Goal: Information Seeking & Learning: Learn about a topic

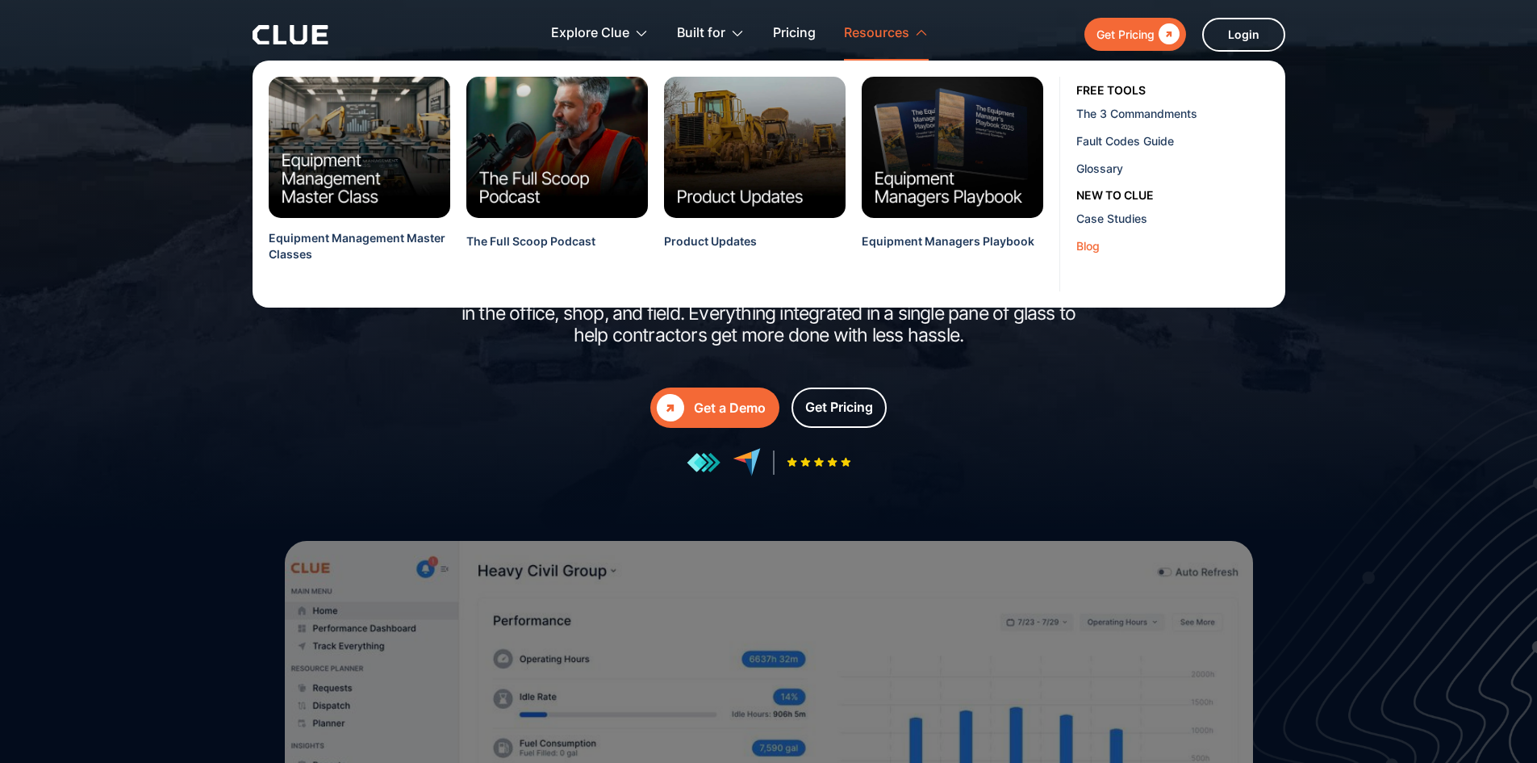
click at [1092, 237] on div "Blog" at bounding box center [1175, 245] width 197 height 17
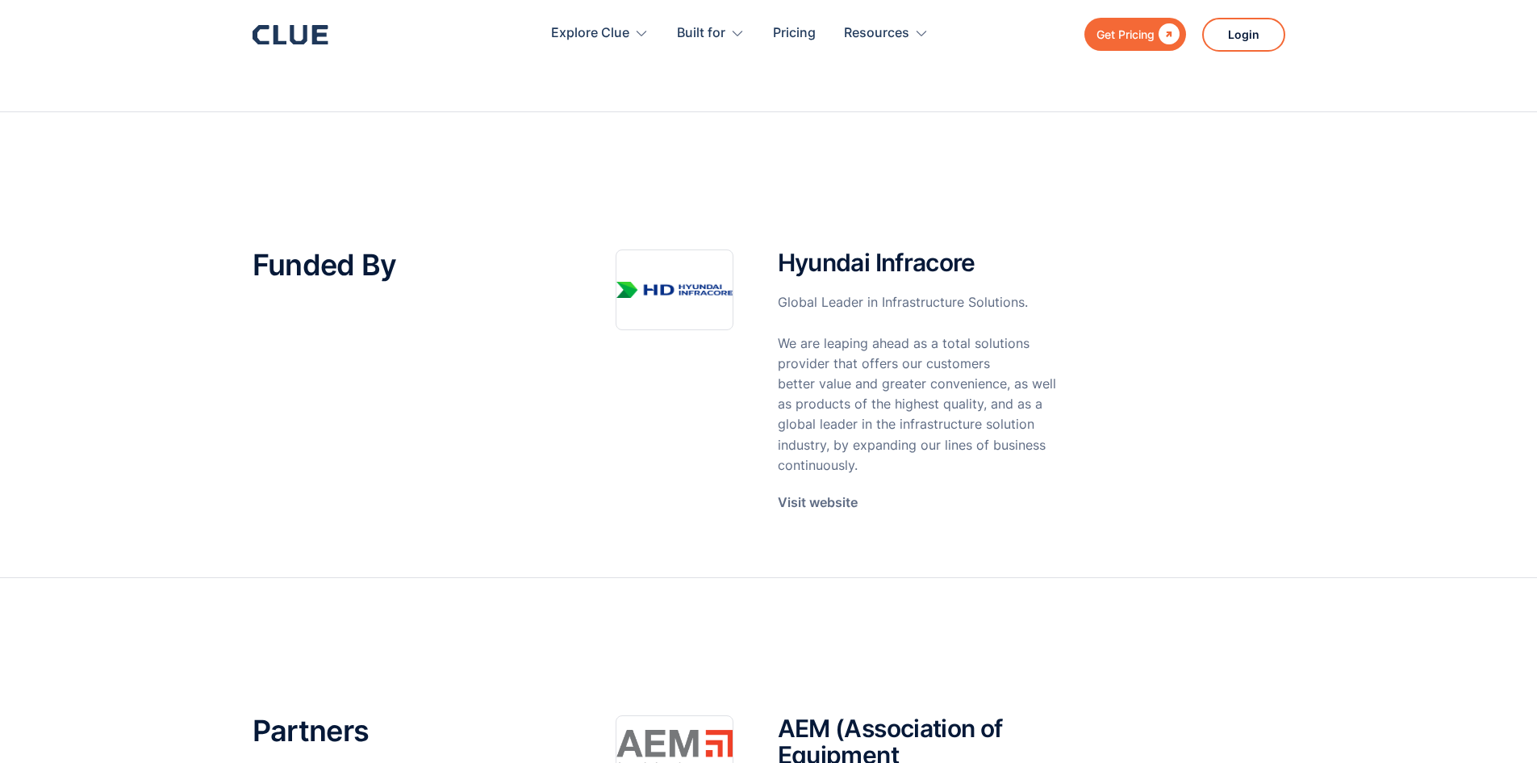
scroll to position [161, 0]
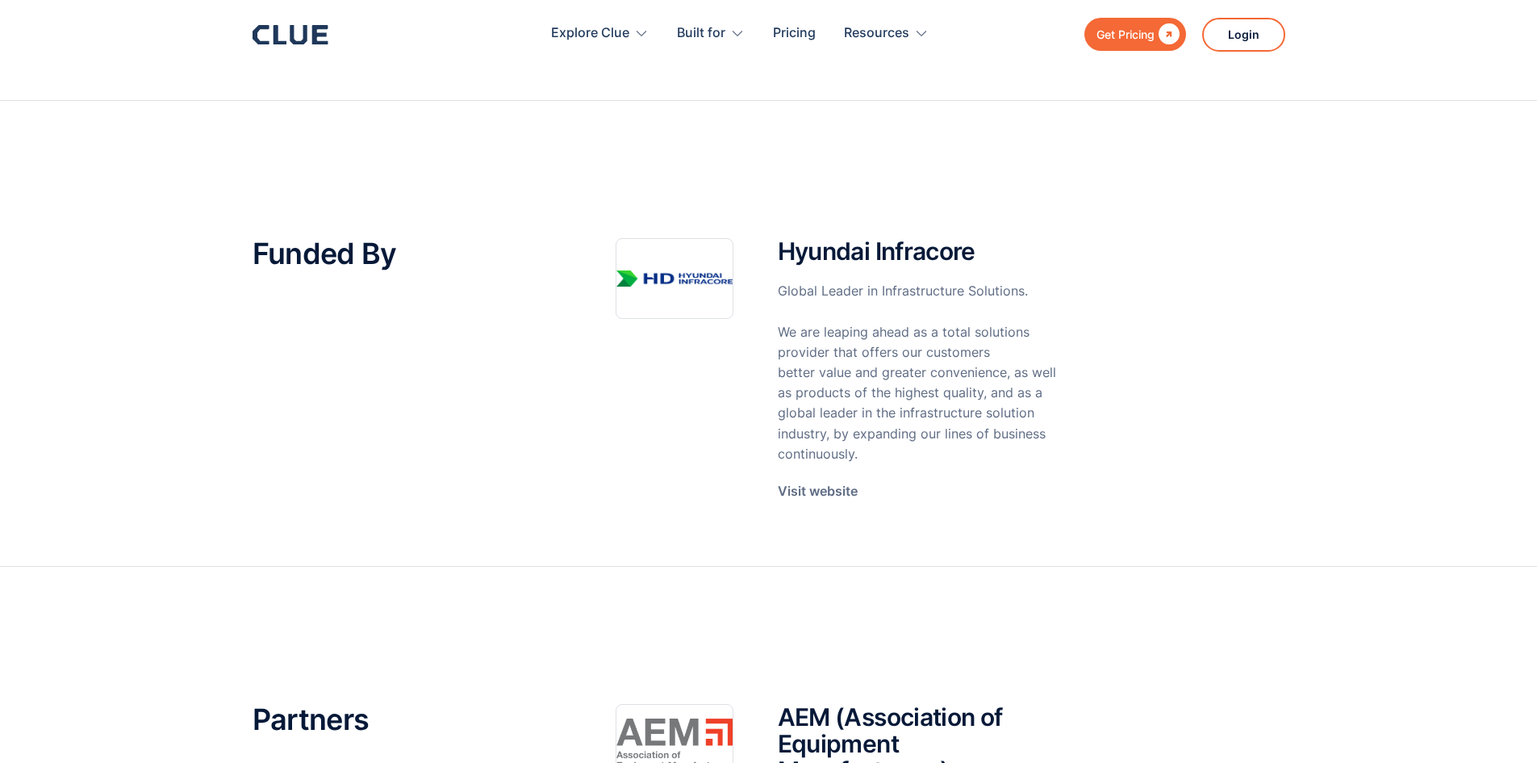
click at [932, 326] on p "Global Leader in Infrastructure Solutions. We are leaping ahead as a total solu…" at bounding box center [918, 372] width 281 height 183
click at [952, 434] on p "Global Leader in Infrastructure Solutions. We are leaping ahead as a total solu…" at bounding box center [918, 372] width 281 height 183
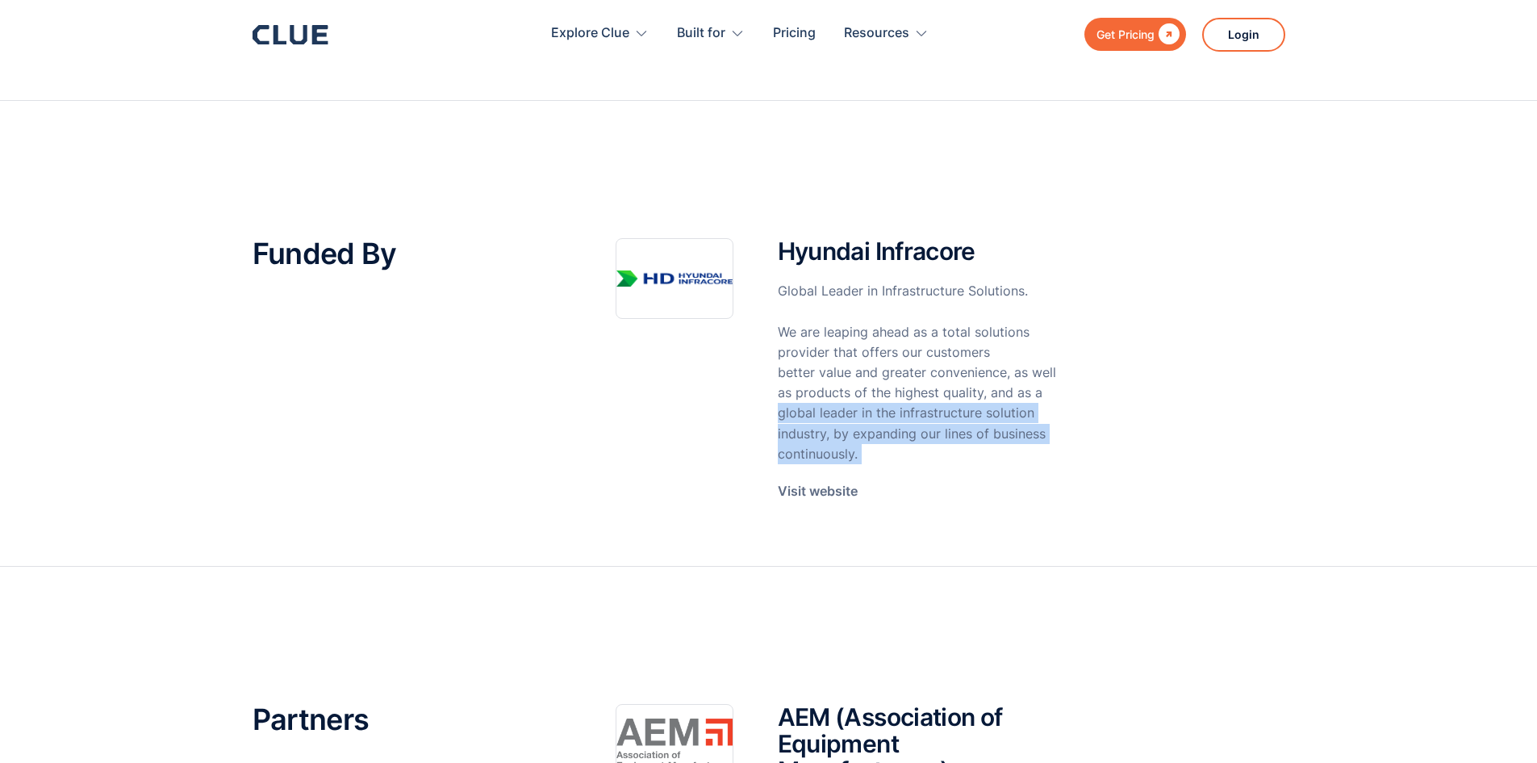
click at [952, 434] on p "Global Leader in Infrastructure Solutions. We are leaping ahead as a total solu…" at bounding box center [918, 372] width 281 height 183
click at [982, 529] on div "Hyundai Infracore Global Leader in Infrastructure Solutions. We are leaping ahe…" at bounding box center [837, 385] width 443 height 295
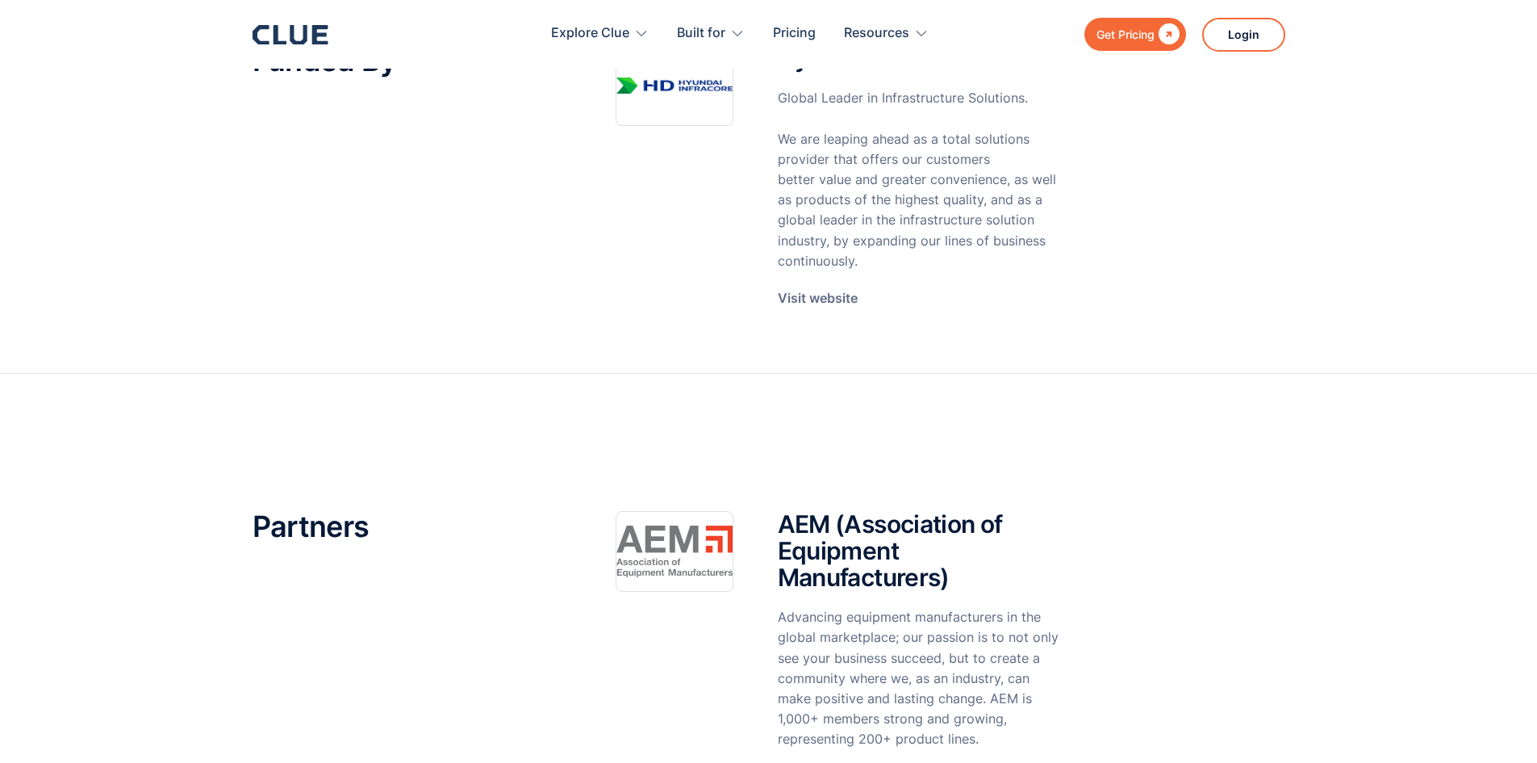
scroll to position [242, 0]
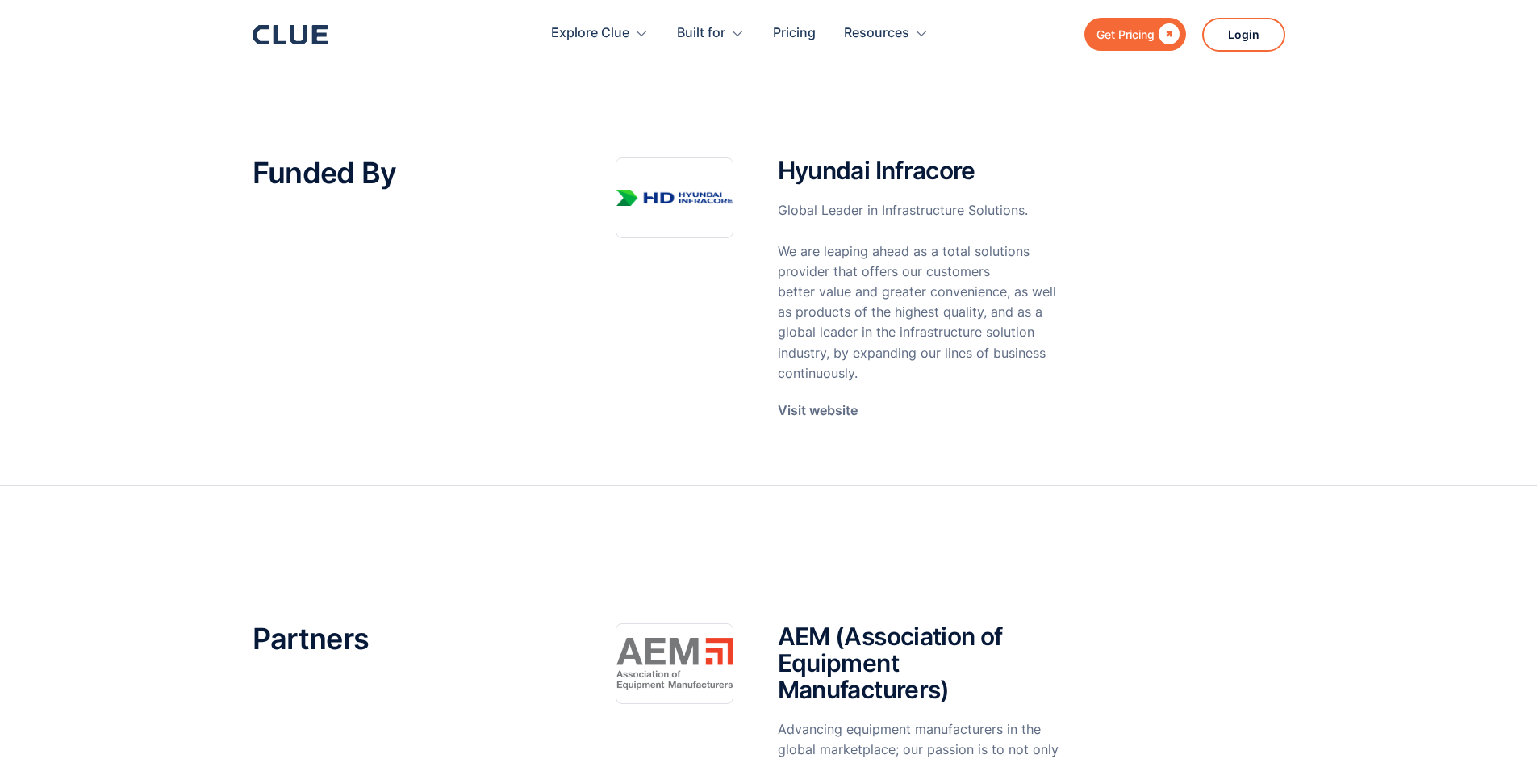
click at [876, 273] on p "Global Leader in Infrastructure Solutions. We are leaping ahead as a total solu…" at bounding box center [918, 291] width 281 height 183
click at [876, 272] on p "Global Leader in Infrastructure Solutions. We are leaping ahead as a total solu…" at bounding box center [918, 291] width 281 height 183
click at [890, 303] on p "Global Leader in Infrastructure Solutions. We are leaping ahead as a total solu…" at bounding box center [918, 291] width 281 height 183
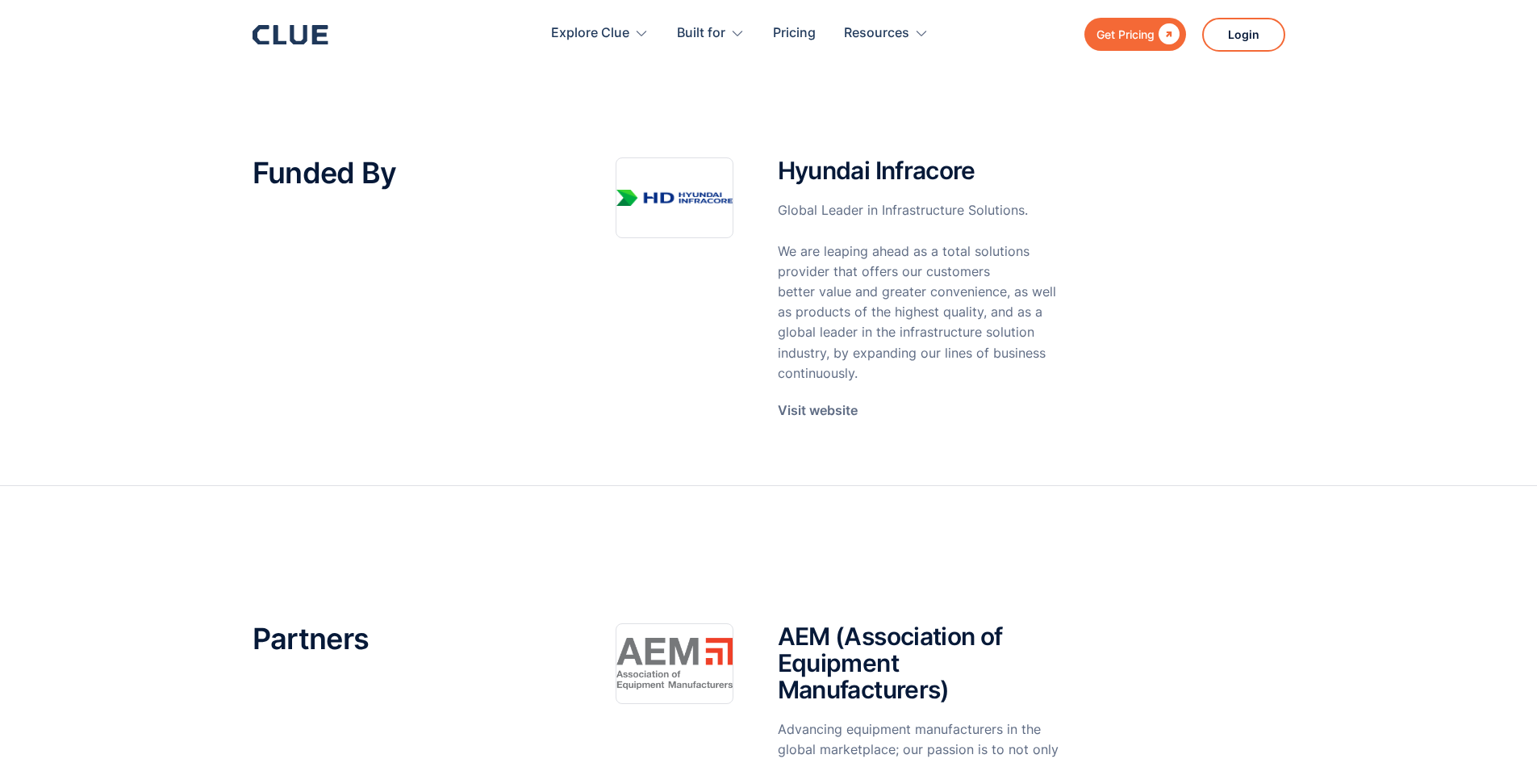
click at [787, 222] on p "Global Leader in Infrastructure Solutions. We are leaping ahead as a total solu…" at bounding box center [918, 291] width 281 height 183
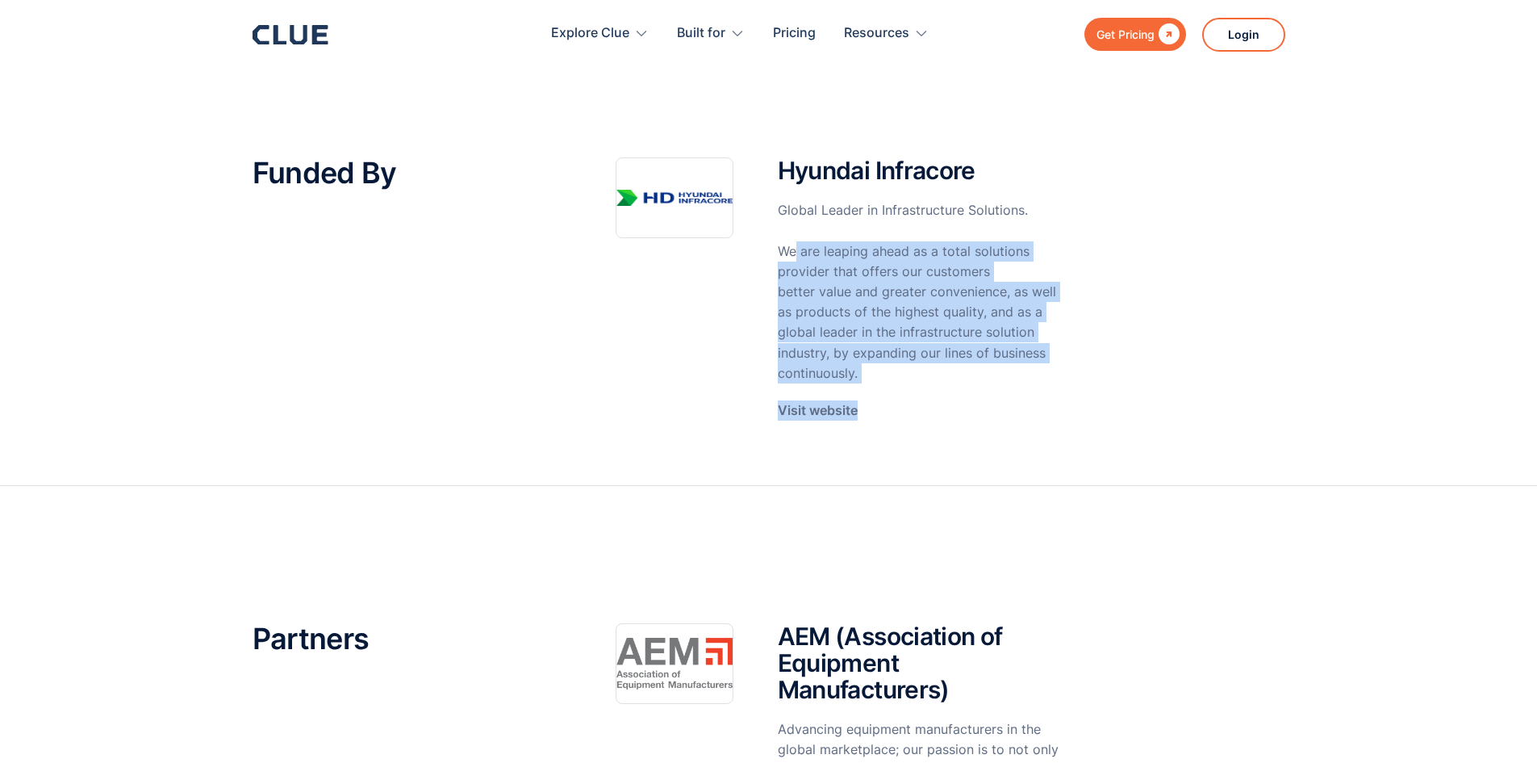
drag, startPoint x: 794, startPoint y: 244, endPoint x: 947, endPoint y: 438, distance: 247.2
click at [947, 438] on div "Hyundai Infracore Global Leader in Infrastructure Solutions. We are leaping ahe…" at bounding box center [837, 304] width 443 height 295
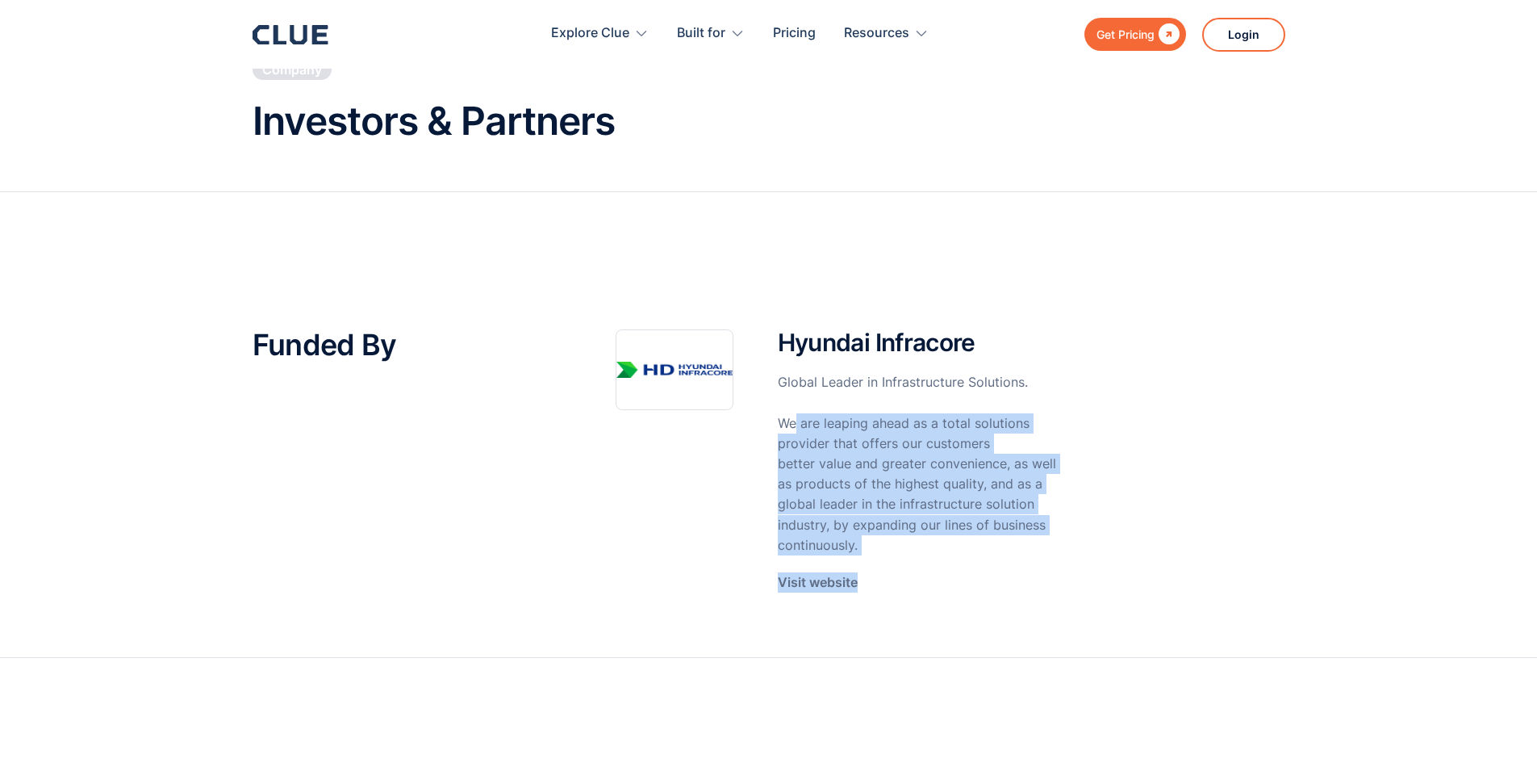
scroll to position [0, 0]
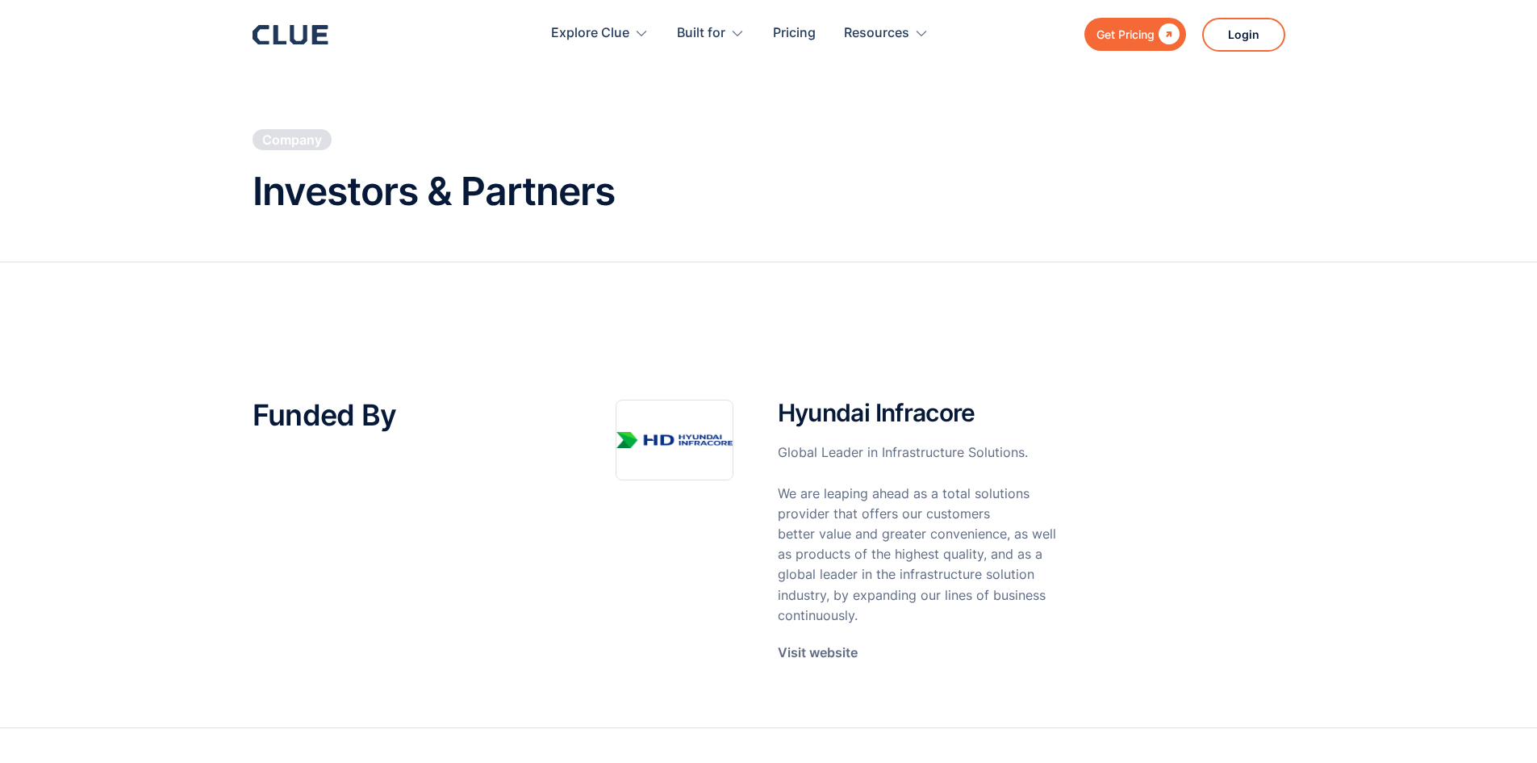
click at [1071, 379] on div "Funded By Hyundai Infracore Global Leader in Infrastructure Solutions. We are l…" at bounding box center [769, 543] width 1033 height 368
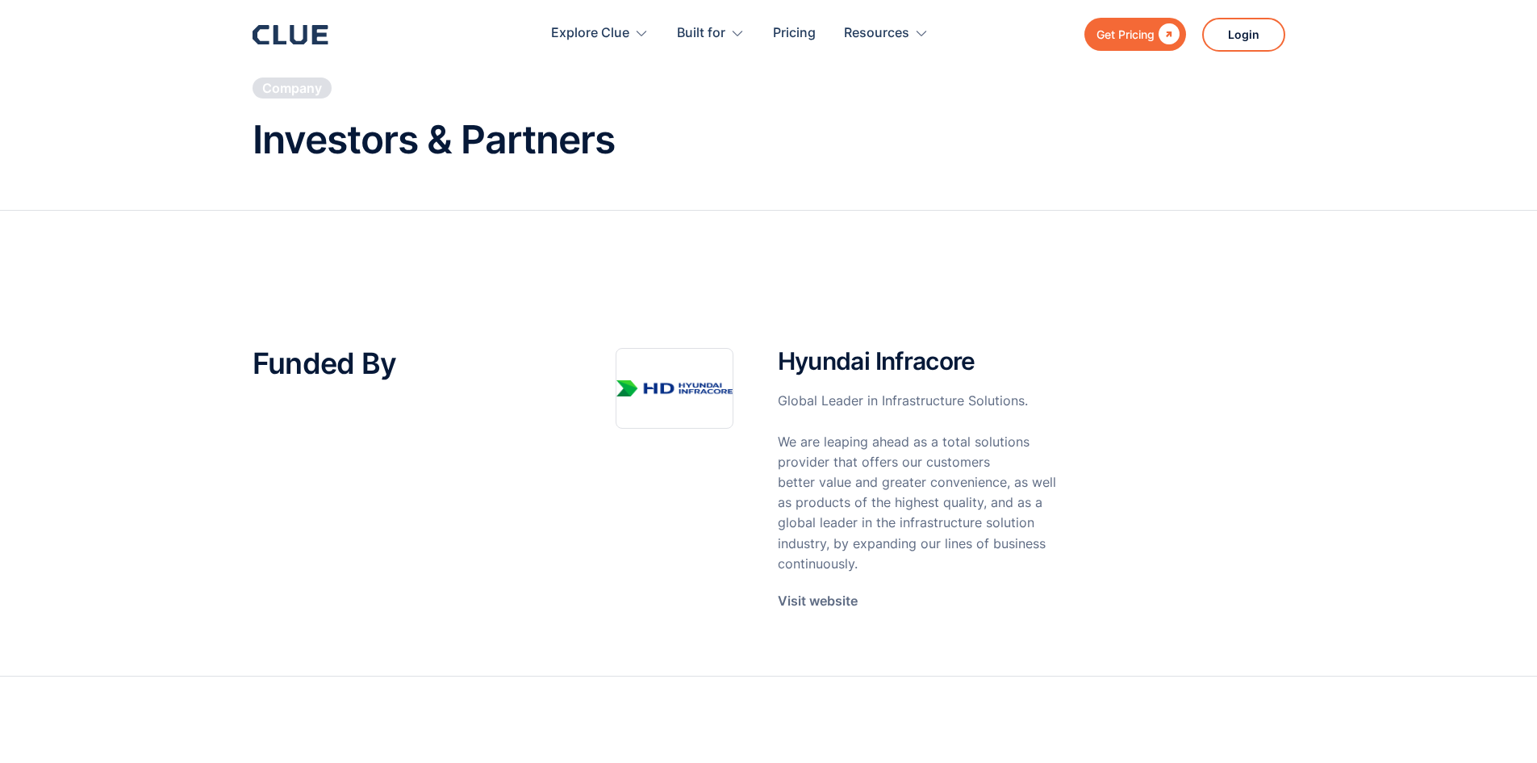
scroll to position [81, 0]
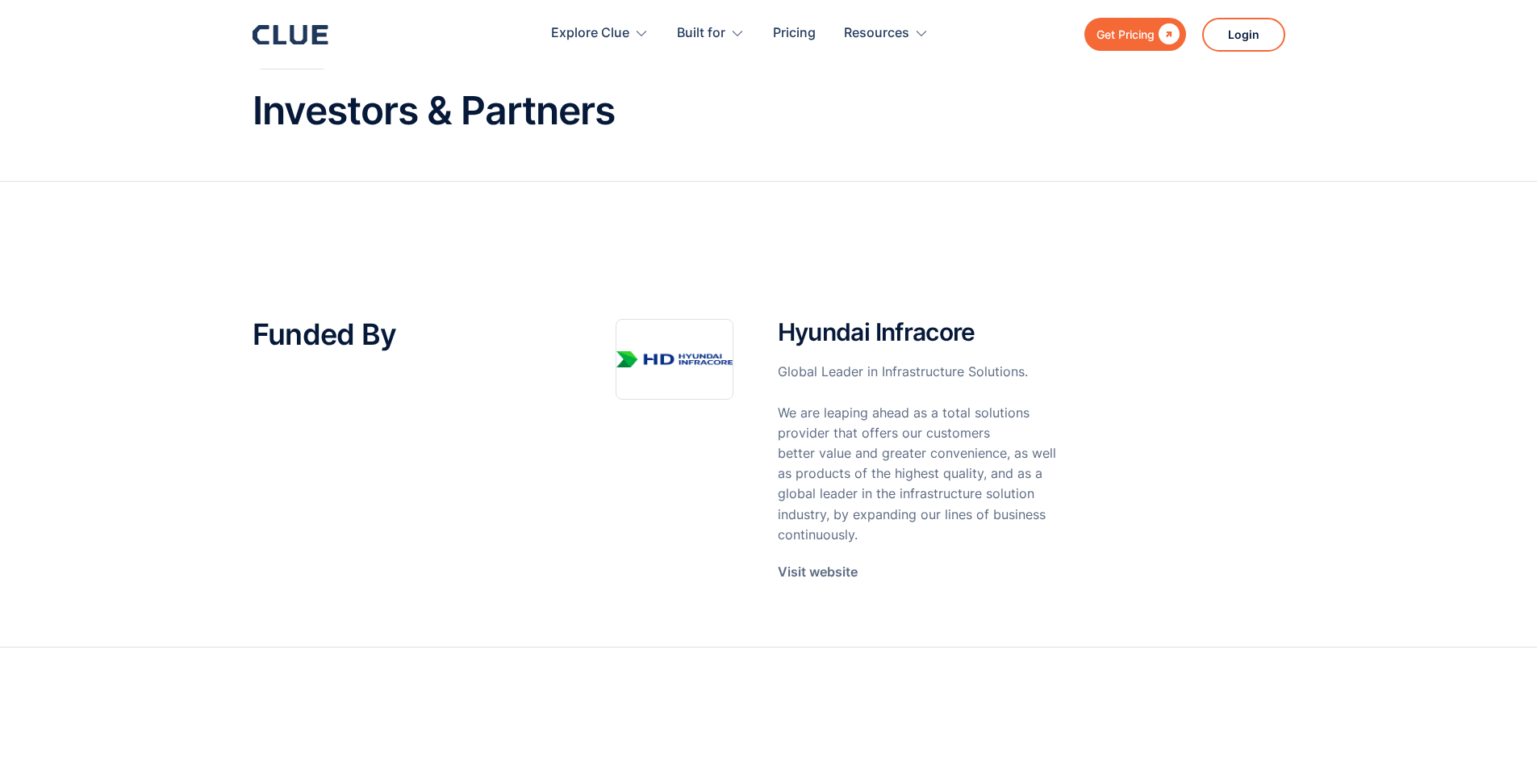
click at [351, 326] on h2 "Funded By" at bounding box center [410, 335] width 315 height 32
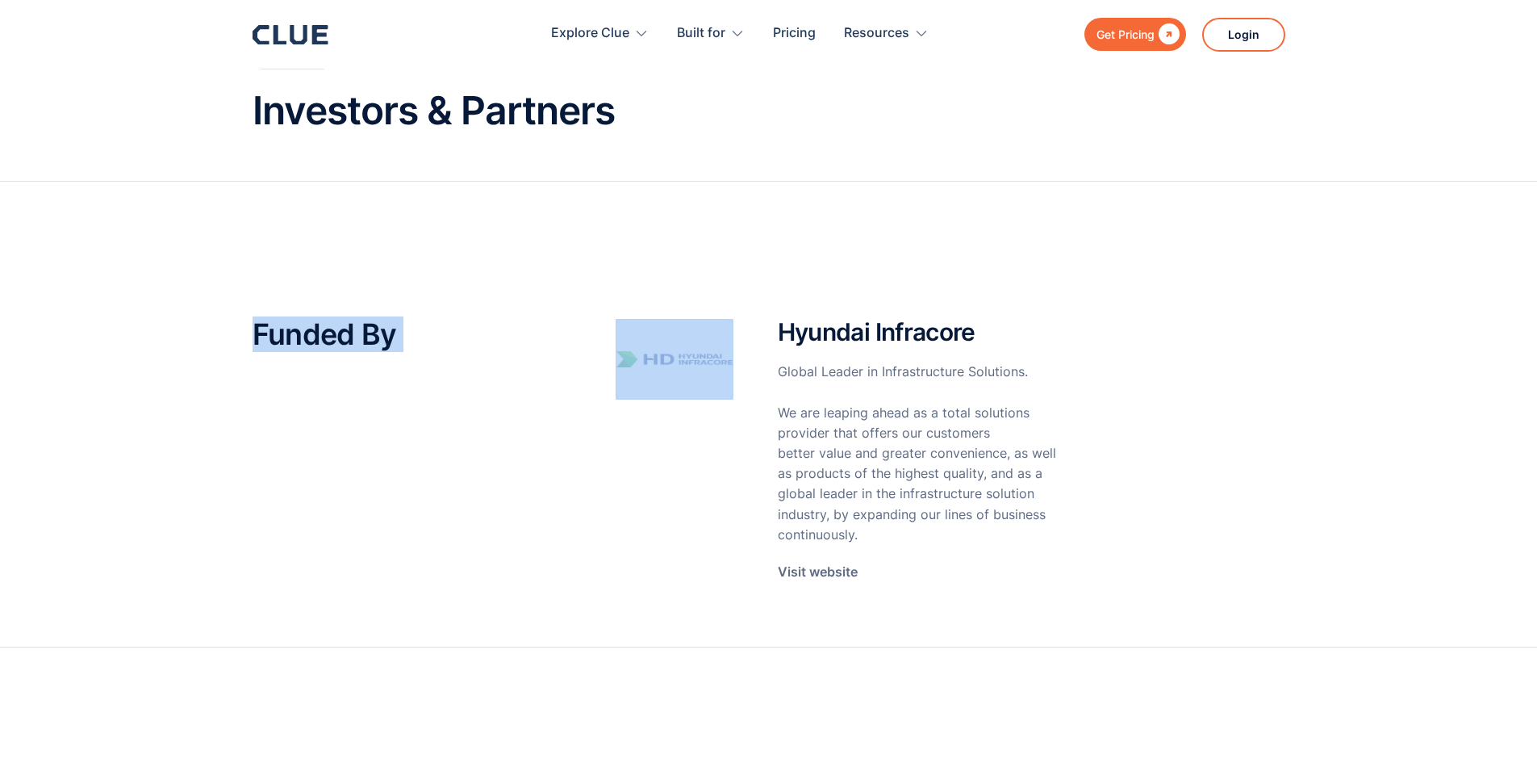
click at [351, 326] on h2 "Funded By" at bounding box center [410, 335] width 315 height 32
click at [473, 414] on div "Funded By" at bounding box center [410, 466] width 315 height 295
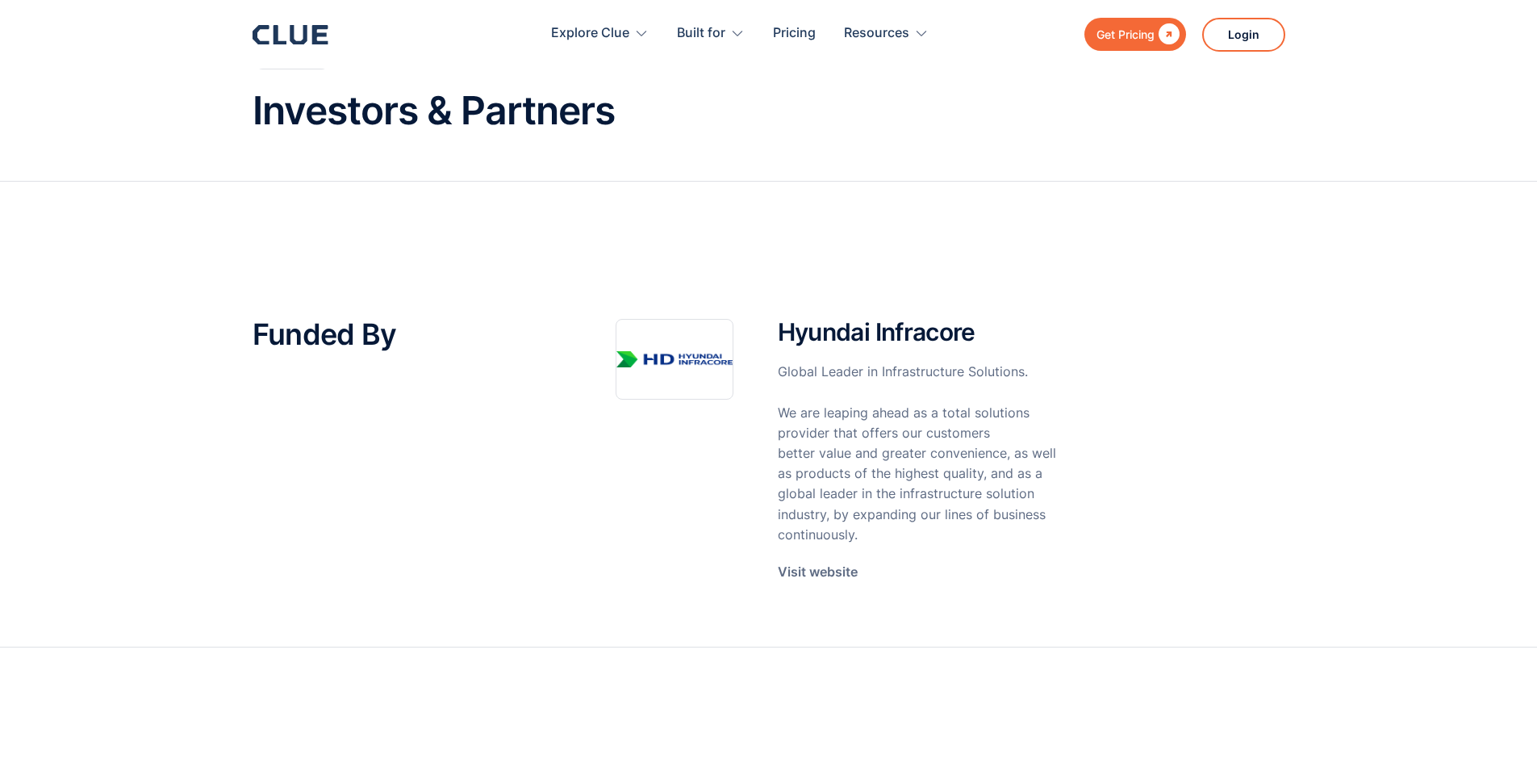
click at [880, 416] on p "Global Leader in Infrastructure Solutions. We are leaping ahead as a total solu…" at bounding box center [918, 453] width 281 height 183
click at [878, 415] on p "Global Leader in Infrastructure Solutions. We are leaping ahead as a total solu…" at bounding box center [918, 453] width 281 height 183
click at [876, 414] on p "Global Leader in Infrastructure Solutions. We are leaping ahead as a total solu…" at bounding box center [918, 453] width 281 height 183
click at [839, 580] on p "Visit website" at bounding box center [818, 572] width 80 height 20
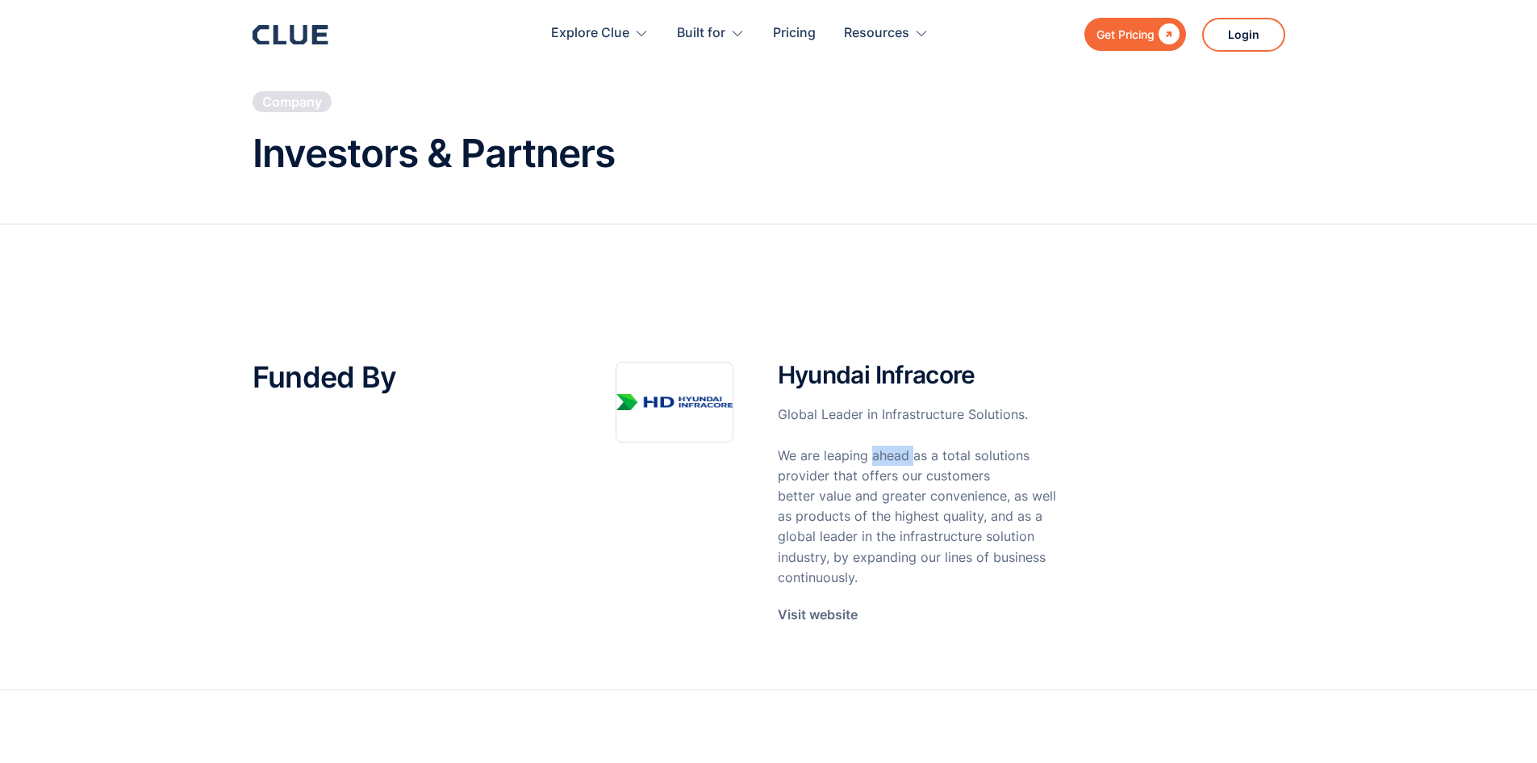
scroll to position [0, 0]
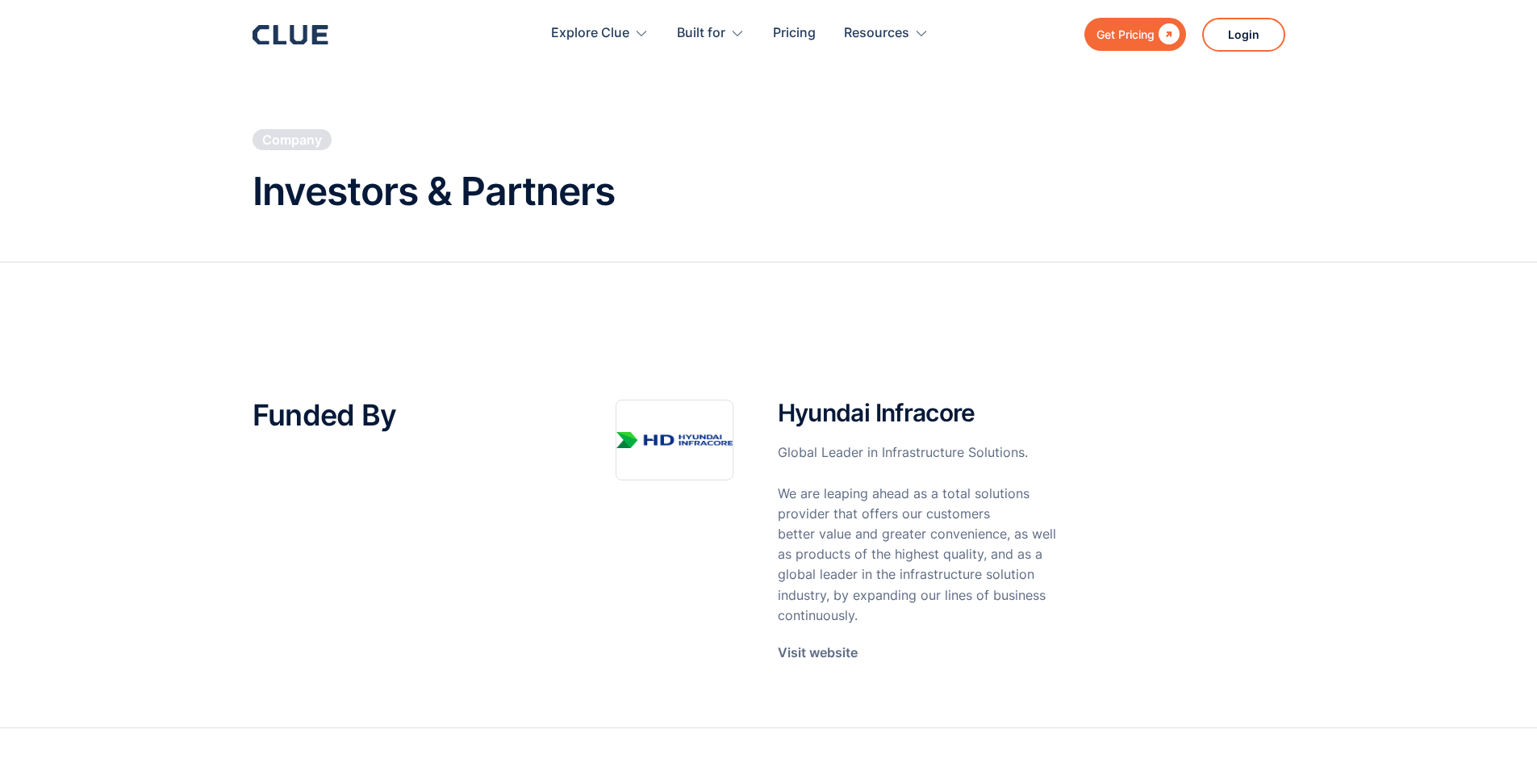
click at [704, 136] on div "Company Investors & Partners" at bounding box center [769, 179] width 1033 height 165
click at [294, 22] on div "Get Pricing  Explore Clue Solutions Tailored solutions for your construction e…" at bounding box center [769, 34] width 1033 height 69
click at [298, 31] on icon at bounding box center [291, 34] width 76 height 19
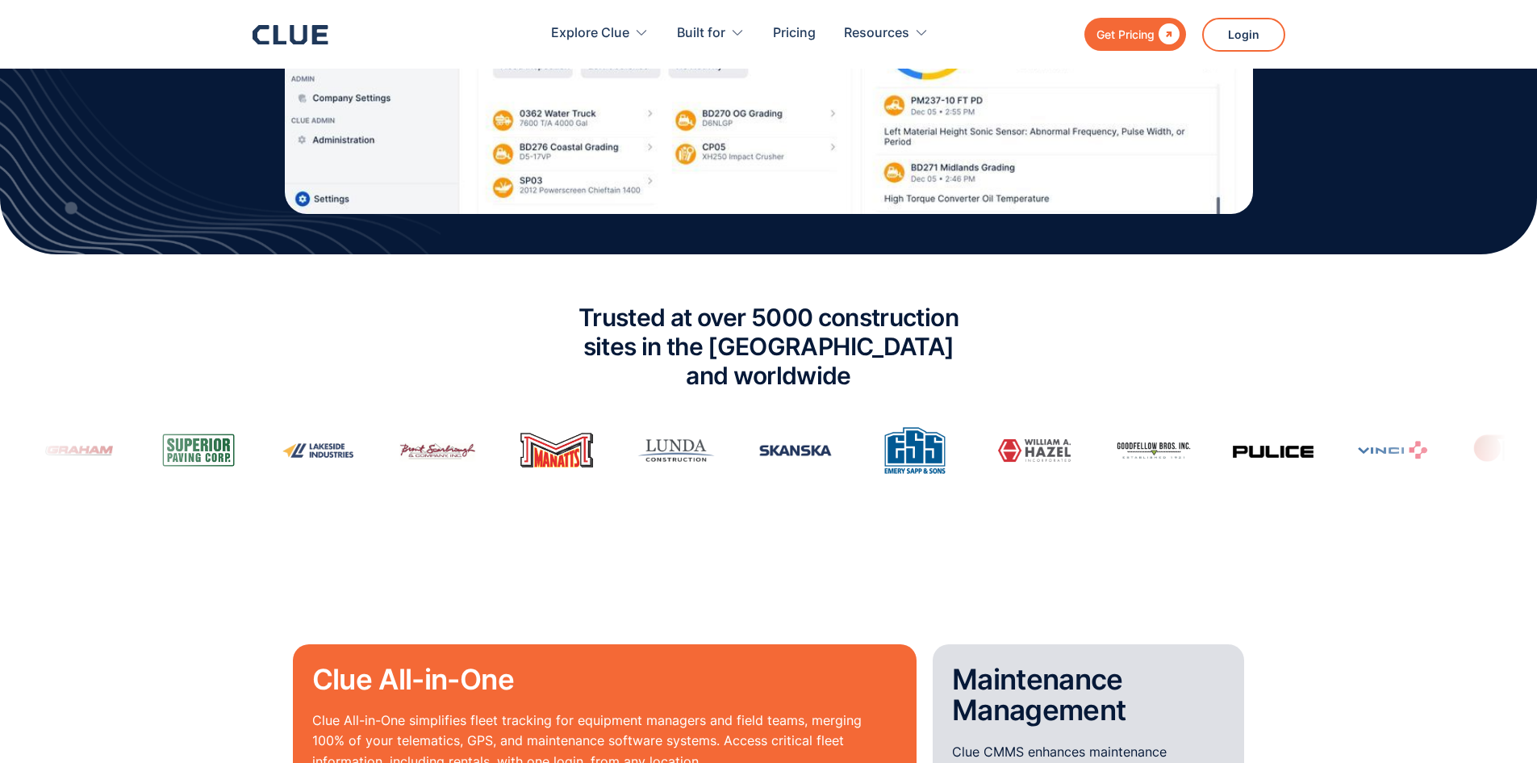
scroll to position [1049, 0]
